Goal: Information Seeking & Learning: Understand process/instructions

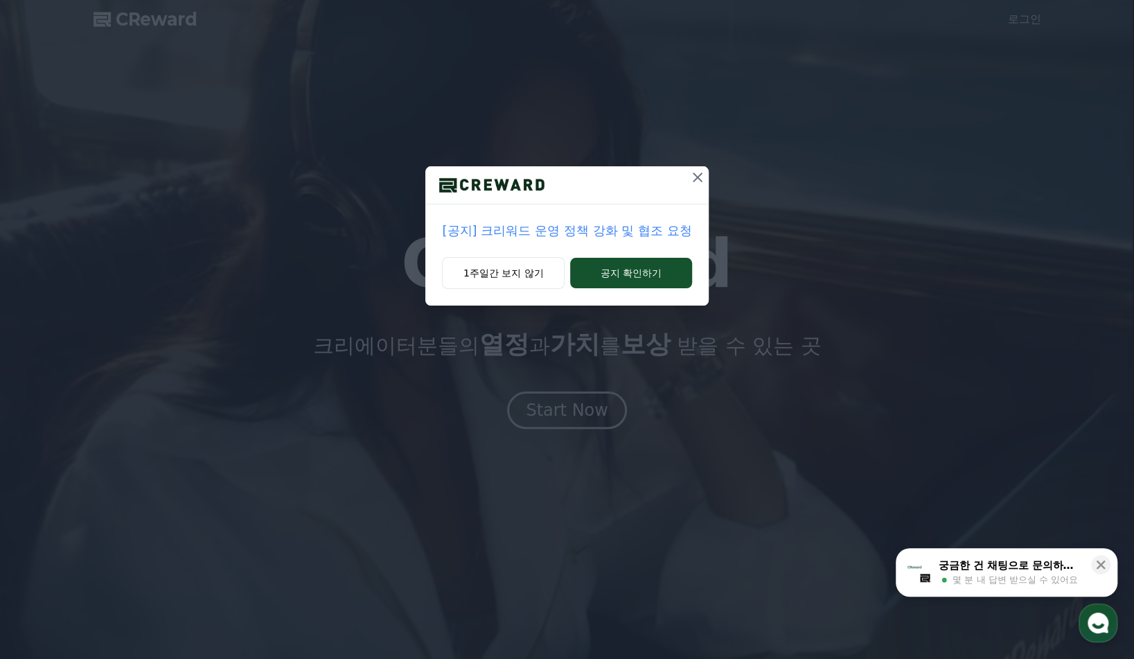
click at [699, 176] on icon at bounding box center [698, 177] width 10 height 10
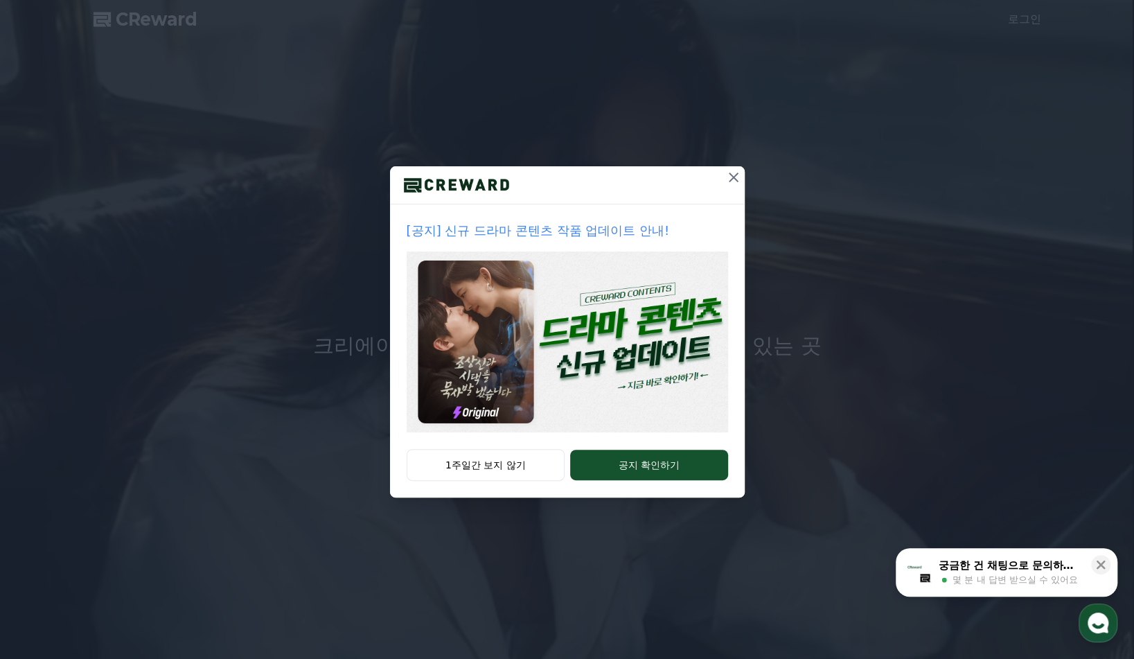
click at [723, 179] on button at bounding box center [733, 177] width 22 height 22
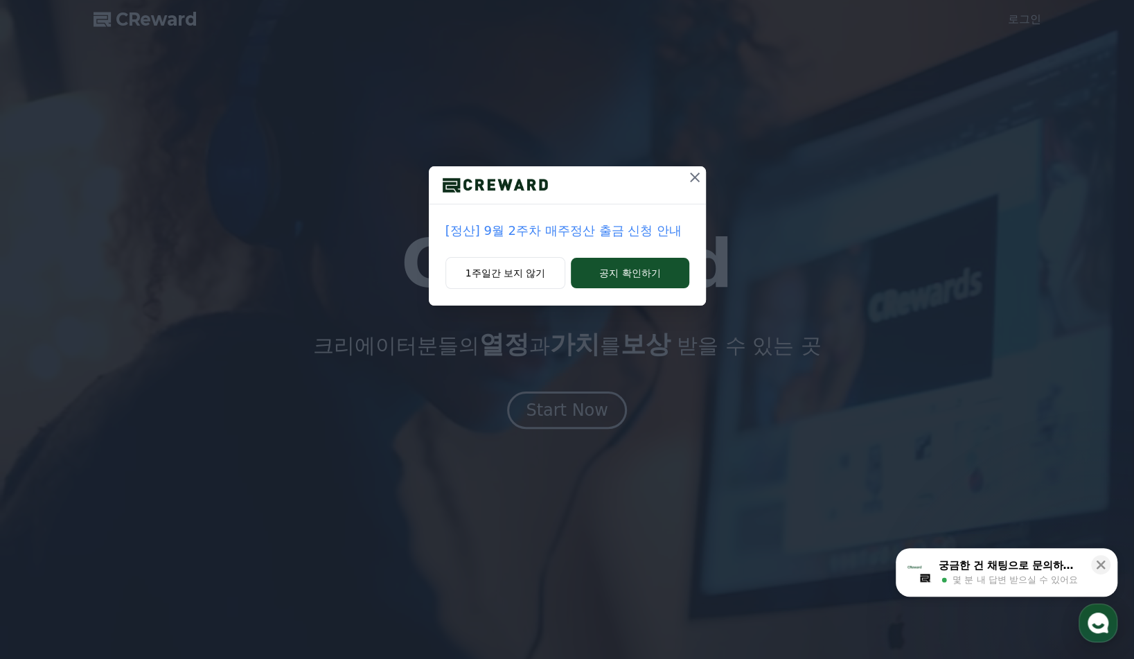
click at [696, 180] on icon at bounding box center [695, 177] width 10 height 10
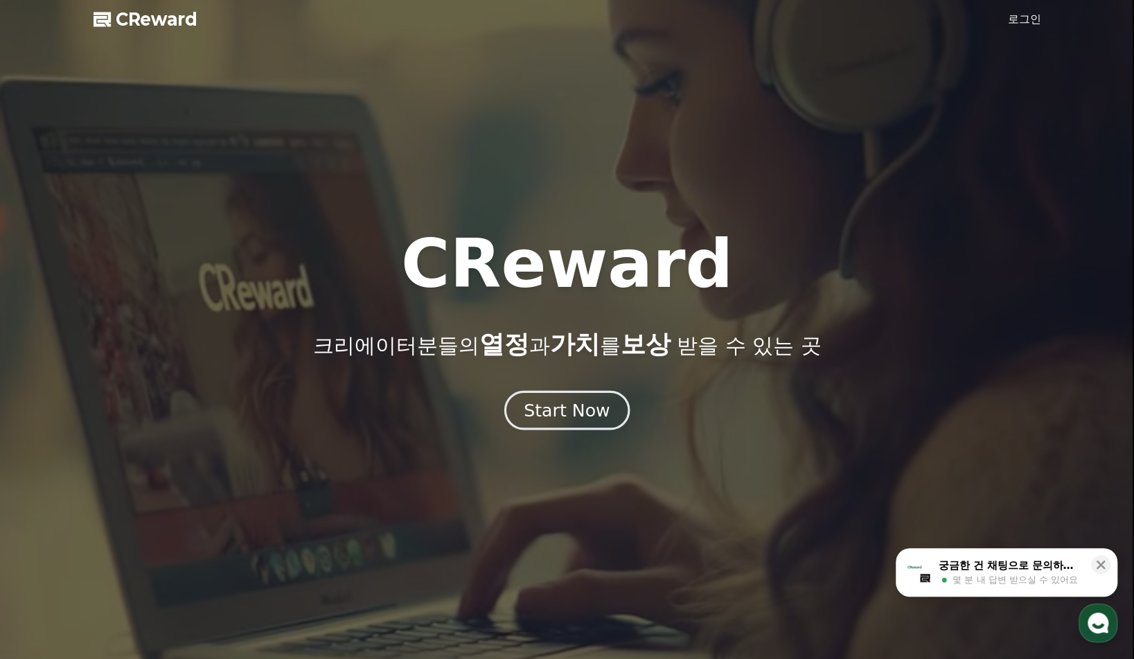
click at [588, 402] on div "Start Now" at bounding box center [567, 410] width 86 height 24
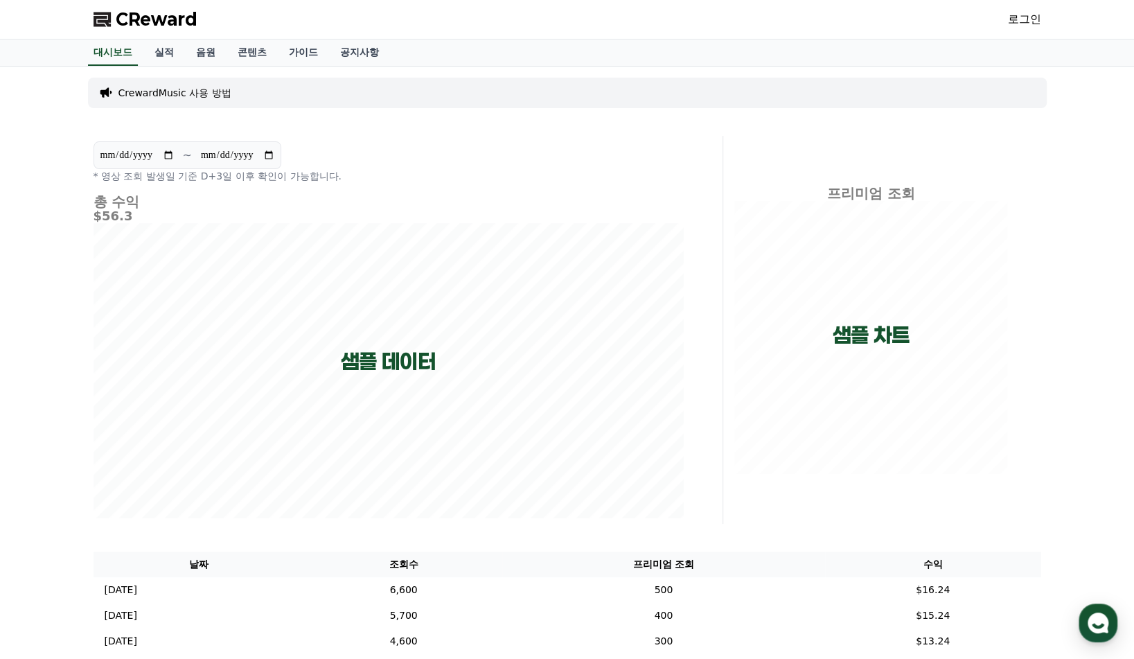
click at [1020, 21] on link "로그인" at bounding box center [1024, 19] width 33 height 17
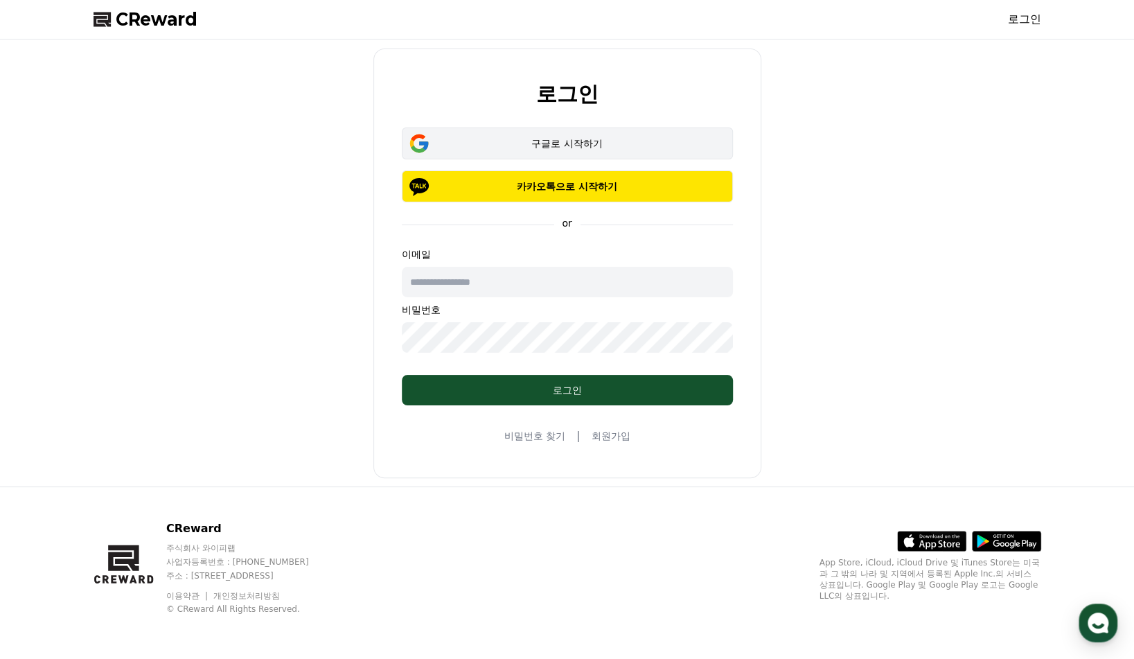
click at [556, 147] on div "구글로 시작하기" at bounding box center [567, 143] width 291 height 14
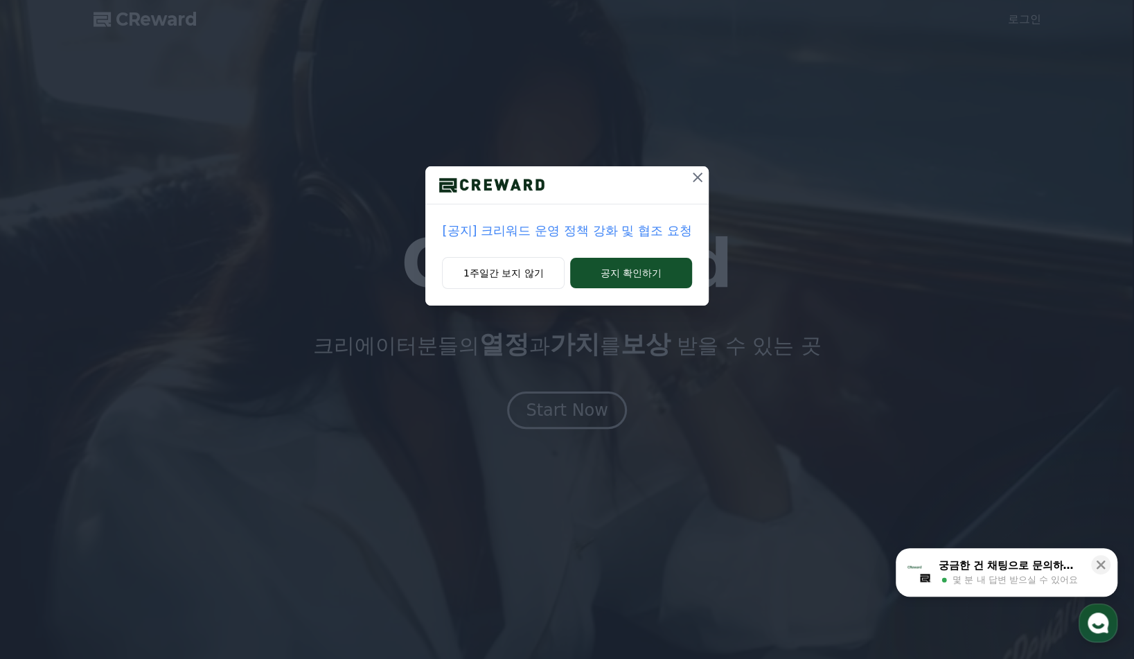
click at [694, 173] on icon at bounding box center [698, 177] width 10 height 10
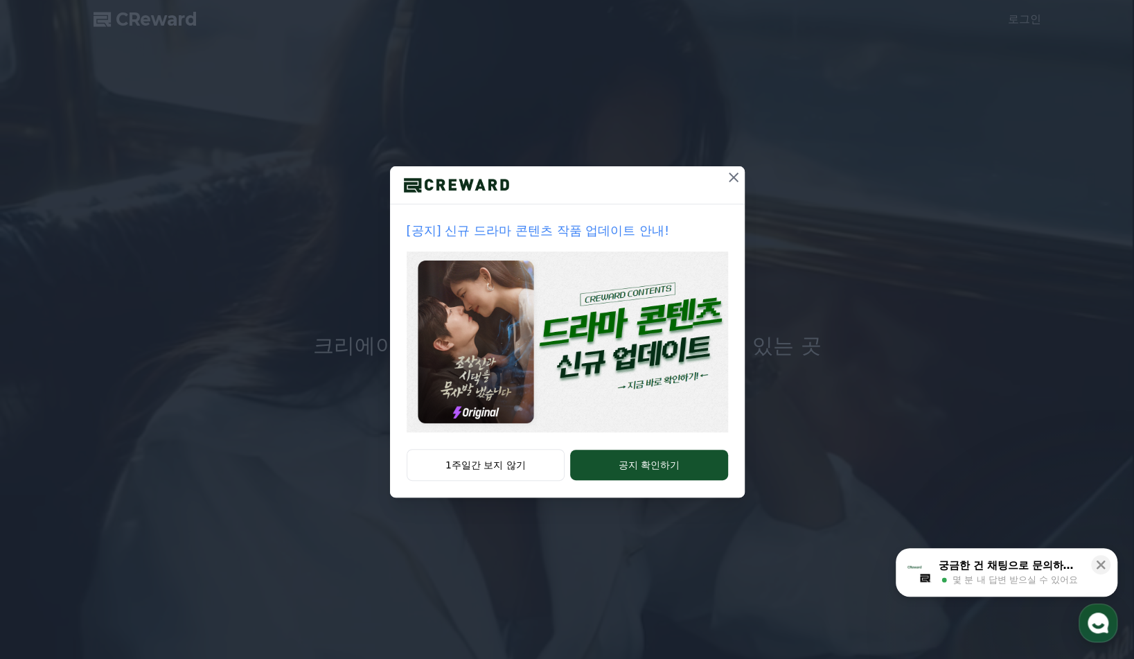
click at [694, 173] on div at bounding box center [567, 185] width 355 height 38
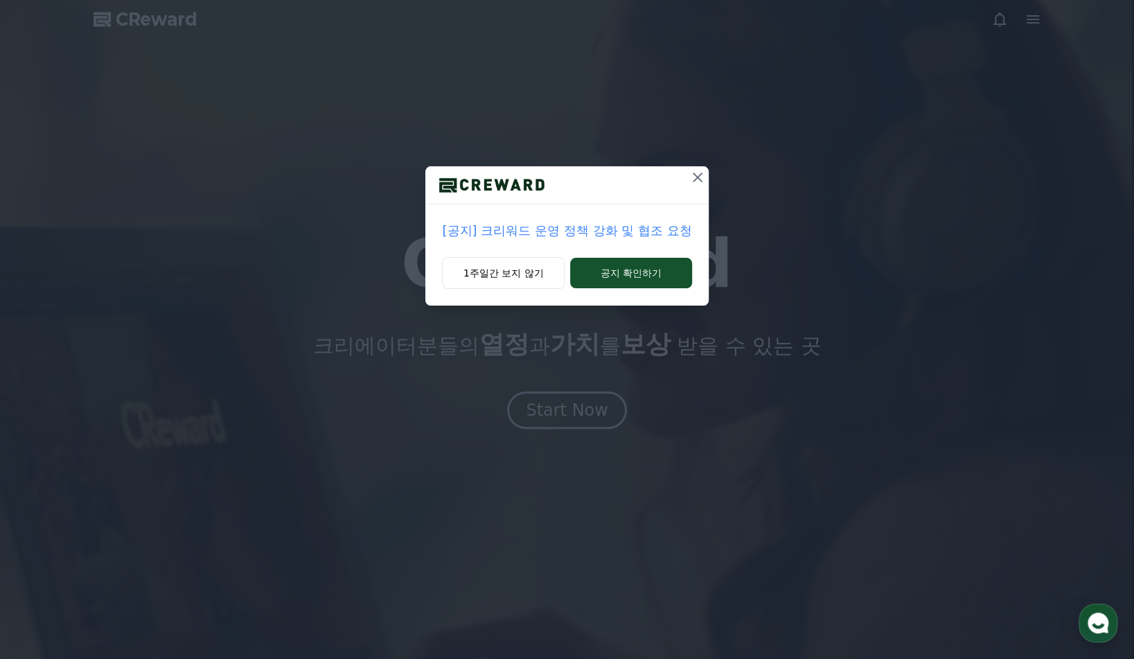
click at [700, 179] on icon at bounding box center [697, 177] width 17 height 17
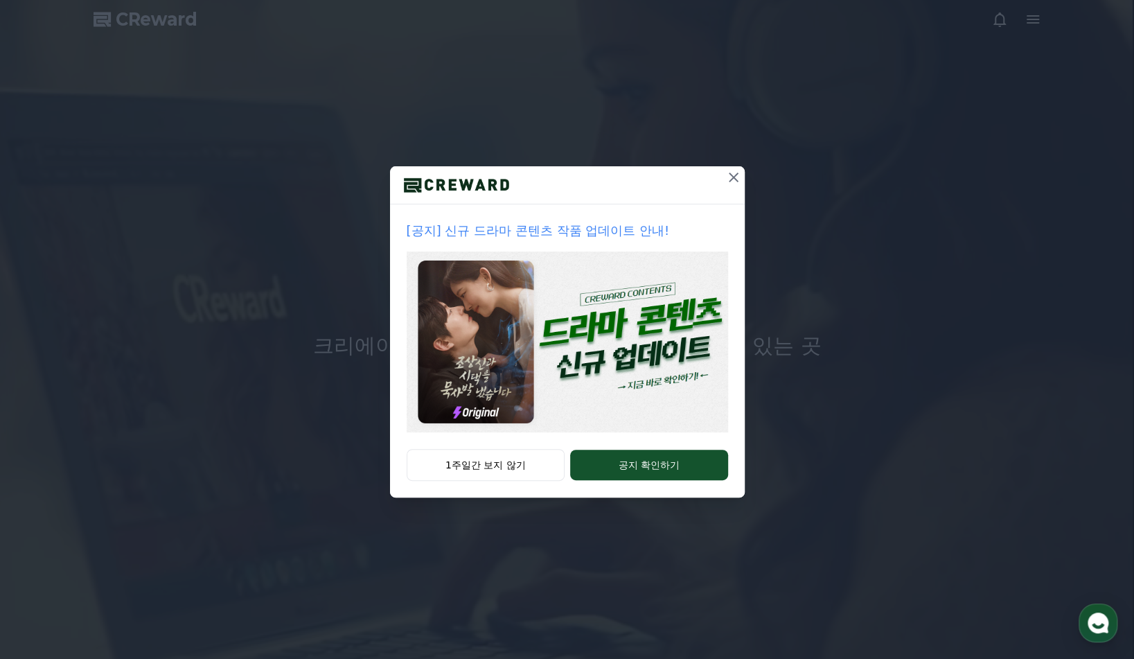
click at [732, 181] on icon at bounding box center [733, 177] width 17 height 17
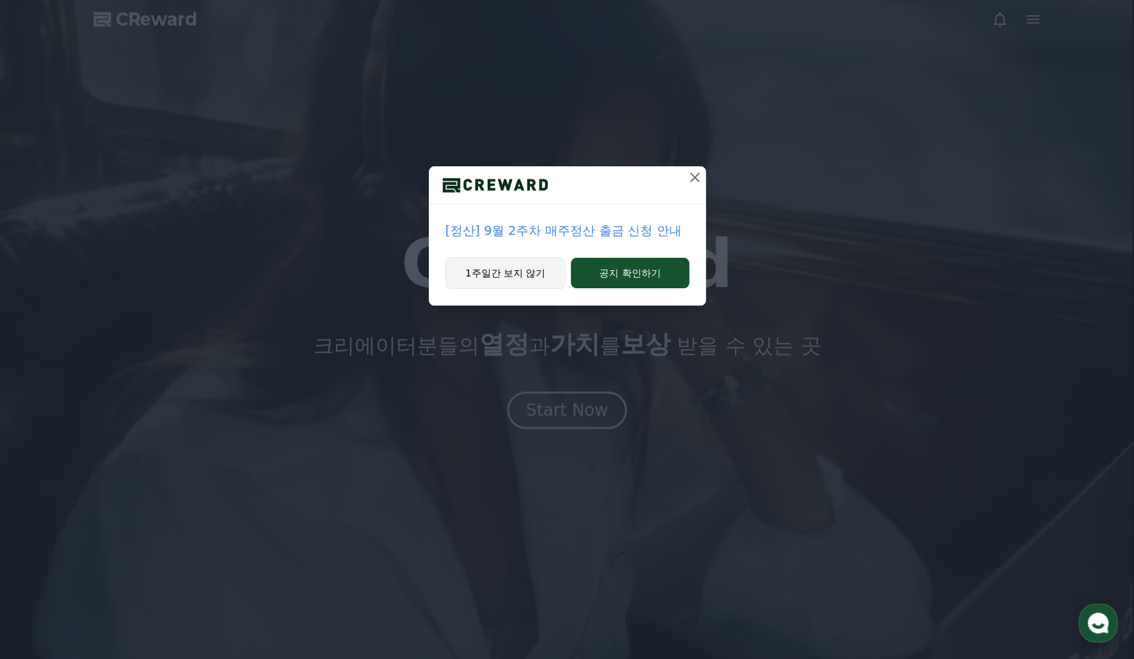
click at [504, 274] on button "1주일간 보지 않기" at bounding box center [505, 273] width 121 height 32
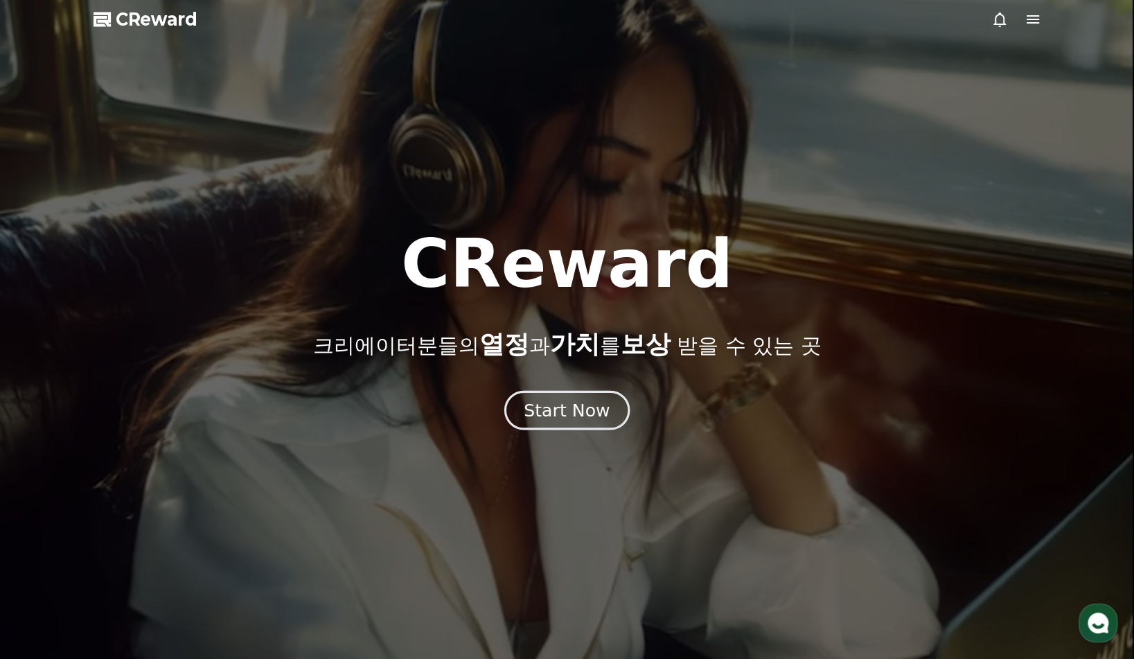
click at [548, 420] on div "Start Now" at bounding box center [567, 410] width 86 height 24
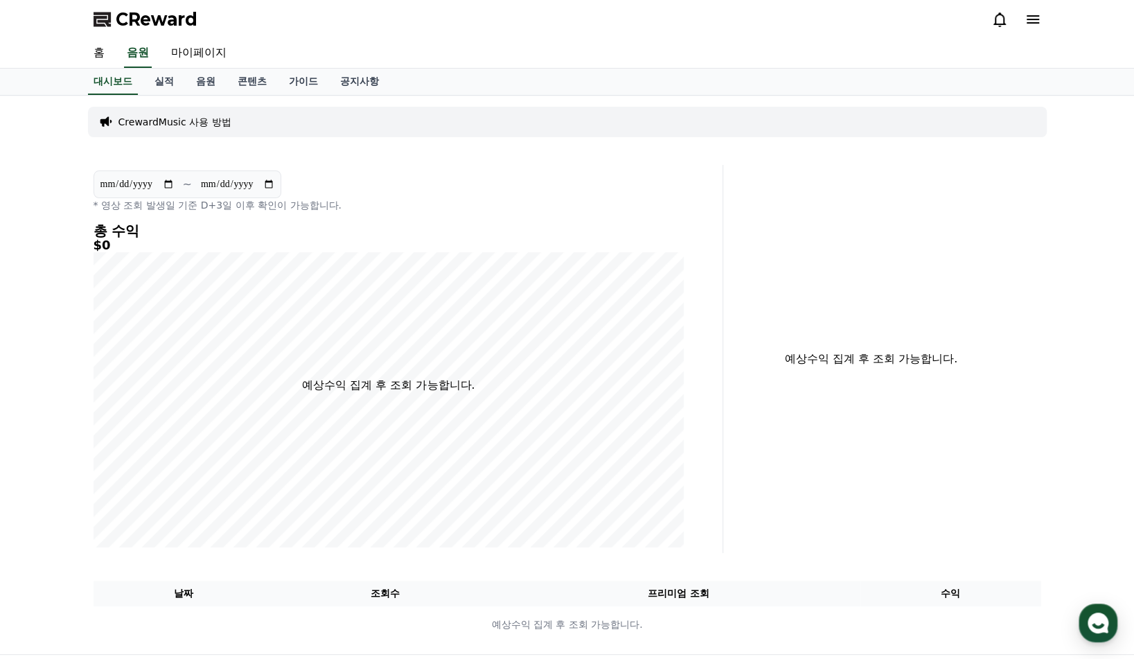
click at [168, 105] on div "CrewardMusic 사용 방법" at bounding box center [567, 122] width 959 height 42
click at [175, 122] on p "CrewardMusic 사용 방법" at bounding box center [174, 122] width 113 height 14
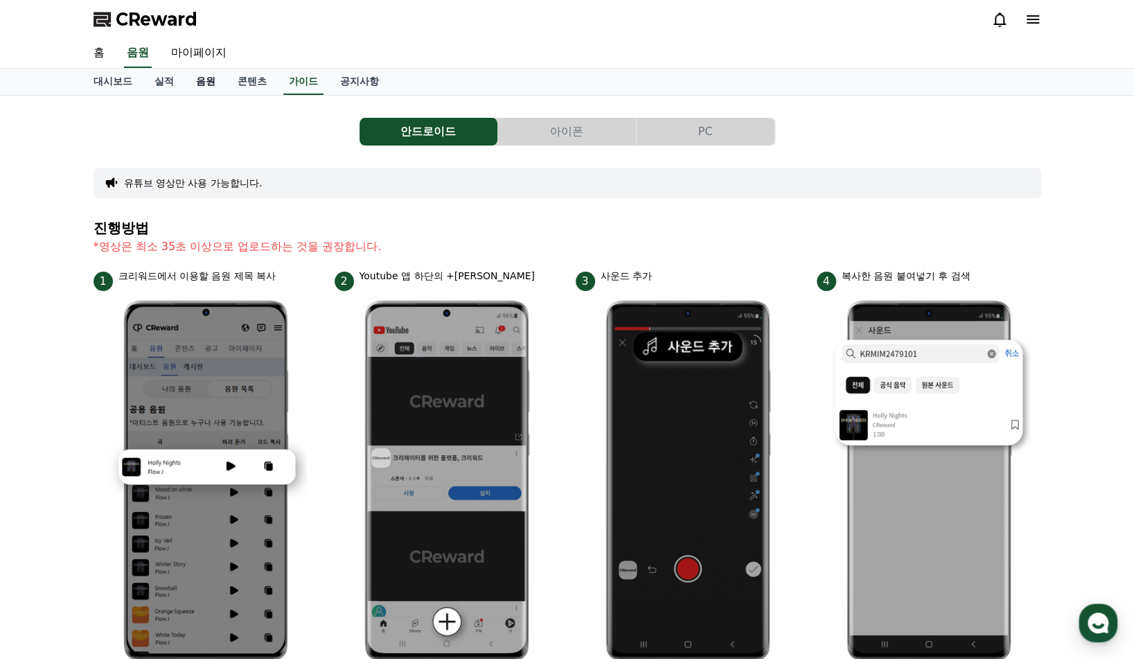
click at [213, 84] on link "음원" at bounding box center [206, 82] width 42 height 26
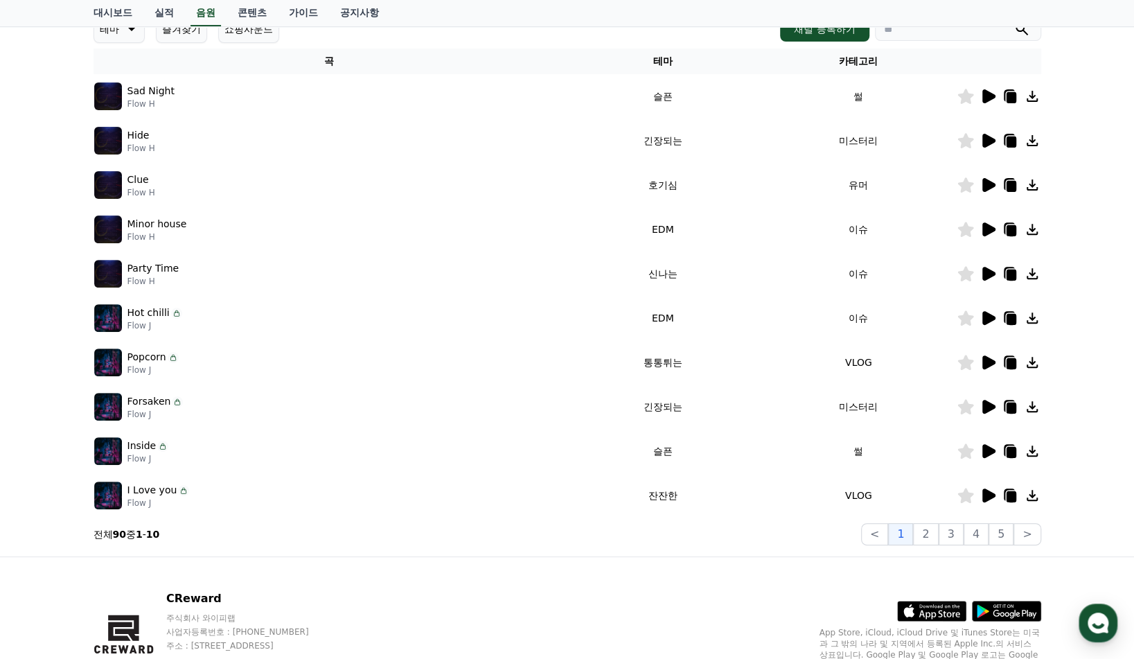
scroll to position [216, 0]
